Goal: Task Accomplishment & Management: Manage account settings

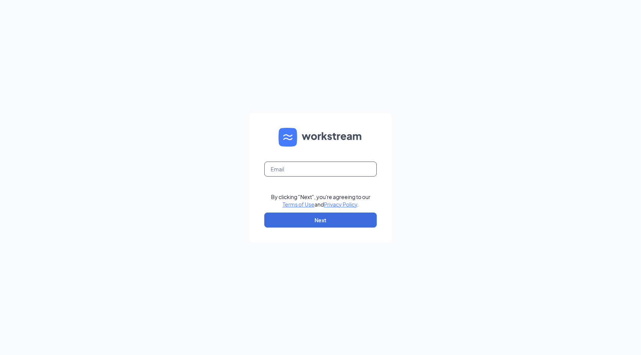
click at [345, 173] on input "text" at bounding box center [320, 169] width 112 height 15
type input "deborah.bosworth@sss2020.com"
click at [340, 220] on button "Next" at bounding box center [320, 220] width 112 height 15
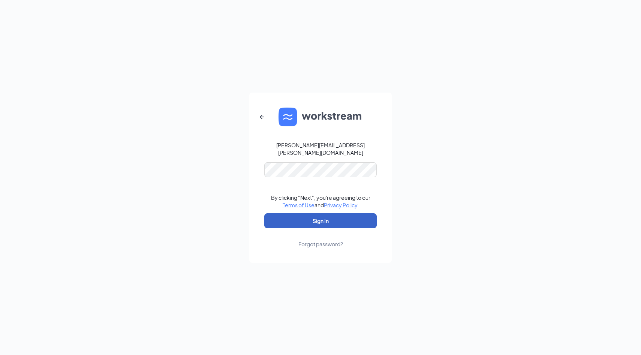
click at [314, 218] on button "Sign In" at bounding box center [320, 220] width 112 height 15
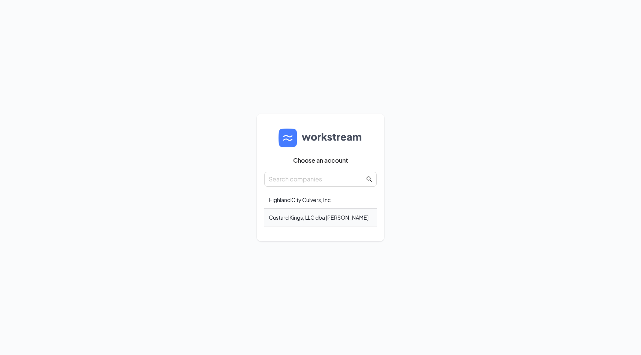
click at [332, 219] on div "Custard Kings, LLC dba Culver's" at bounding box center [320, 218] width 112 height 18
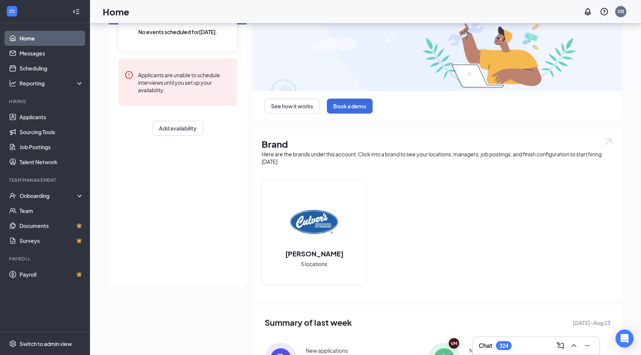
scroll to position [73, 0]
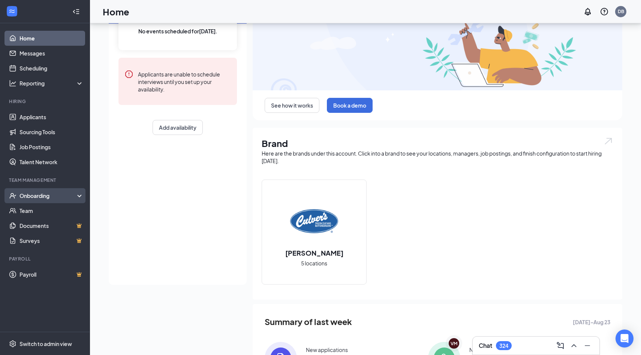
click at [42, 197] on div "Onboarding" at bounding box center [48, 195] width 58 height 7
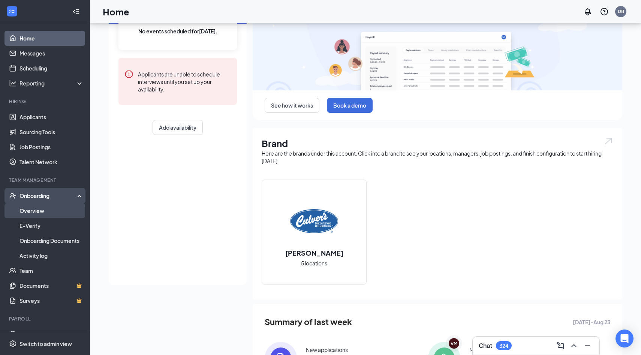
click at [36, 209] on link "Overview" at bounding box center [51, 210] width 64 height 15
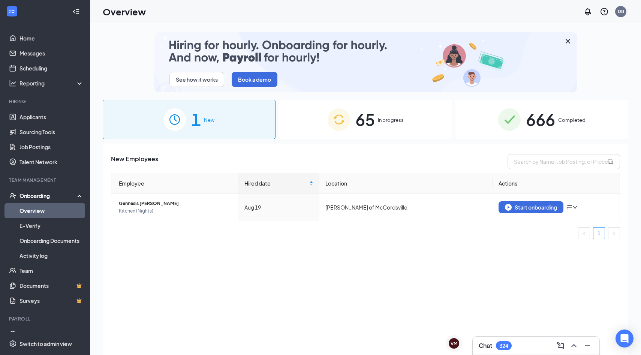
click at [354, 116] on div "65 In progress" at bounding box center [365, 119] width 173 height 39
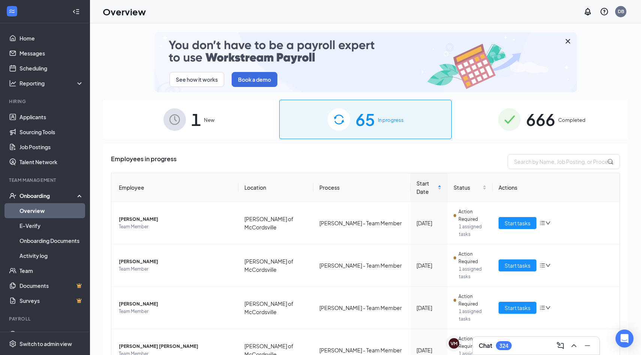
click at [546, 121] on span "666" at bounding box center [540, 119] width 29 height 26
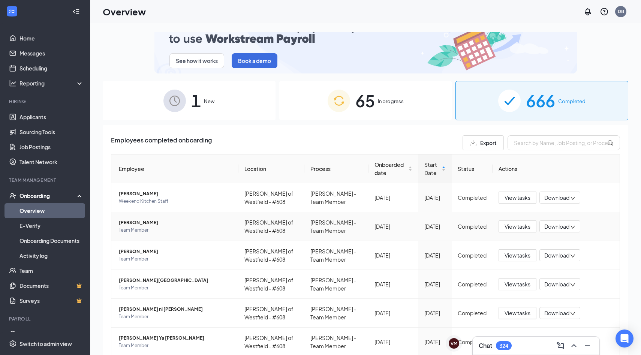
scroll to position [19, 0]
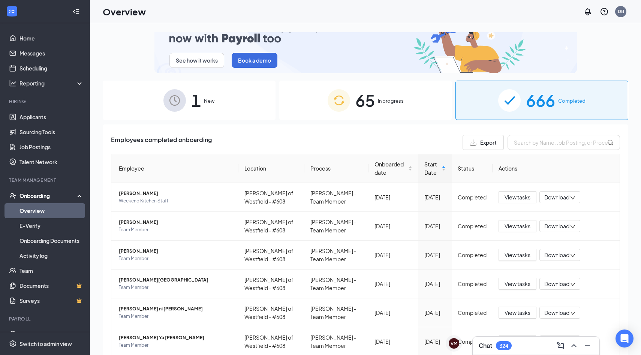
click at [394, 100] on span "In progress" at bounding box center [391, 100] width 26 height 7
